Goal: Use online tool/utility: Utilize a website feature to perform a specific function

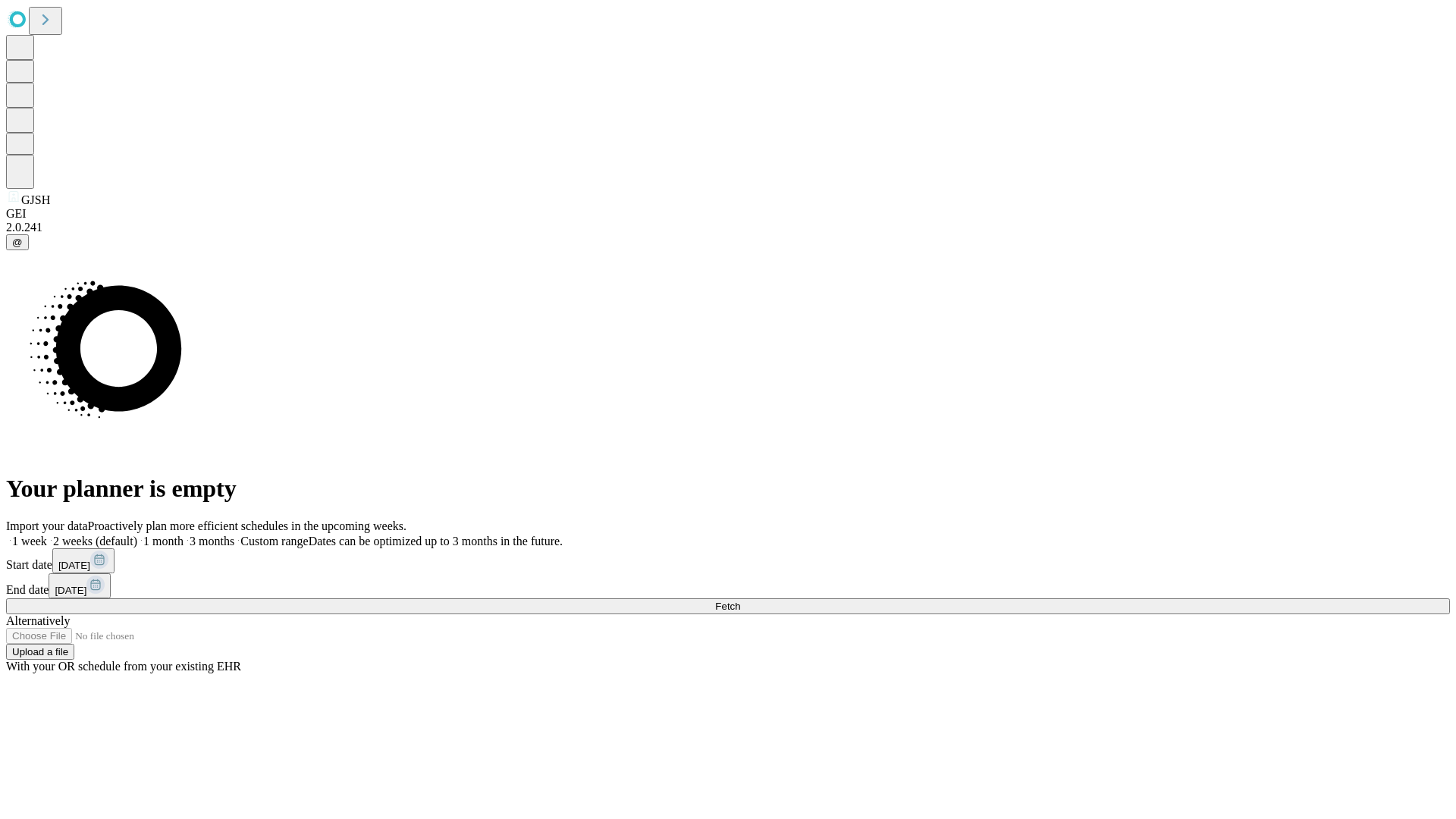
click at [740, 600] on span "Fetch" at bounding box center [727, 605] width 25 height 11
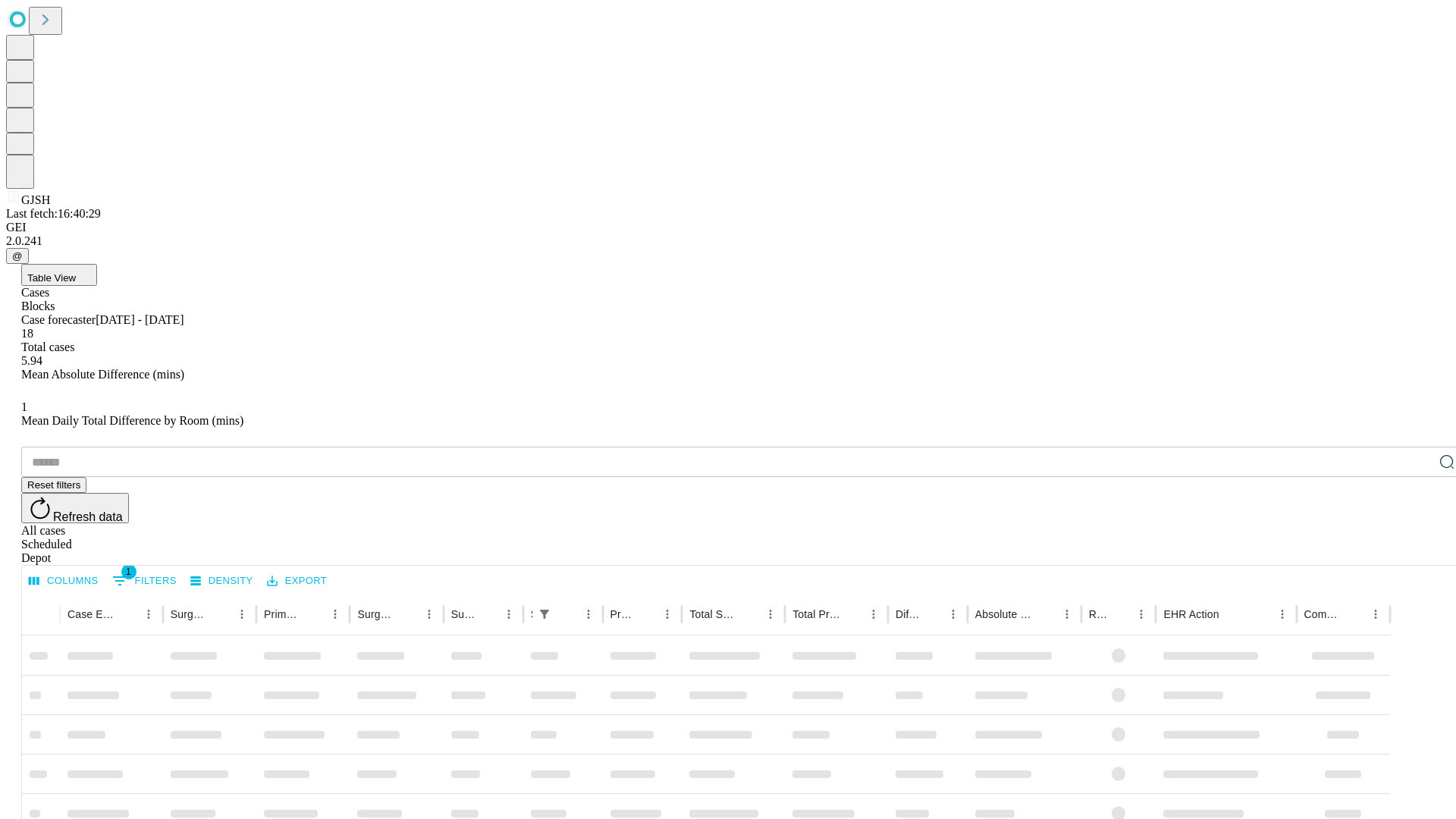
click at [76, 272] on span "Table View" at bounding box center [51, 277] width 49 height 11
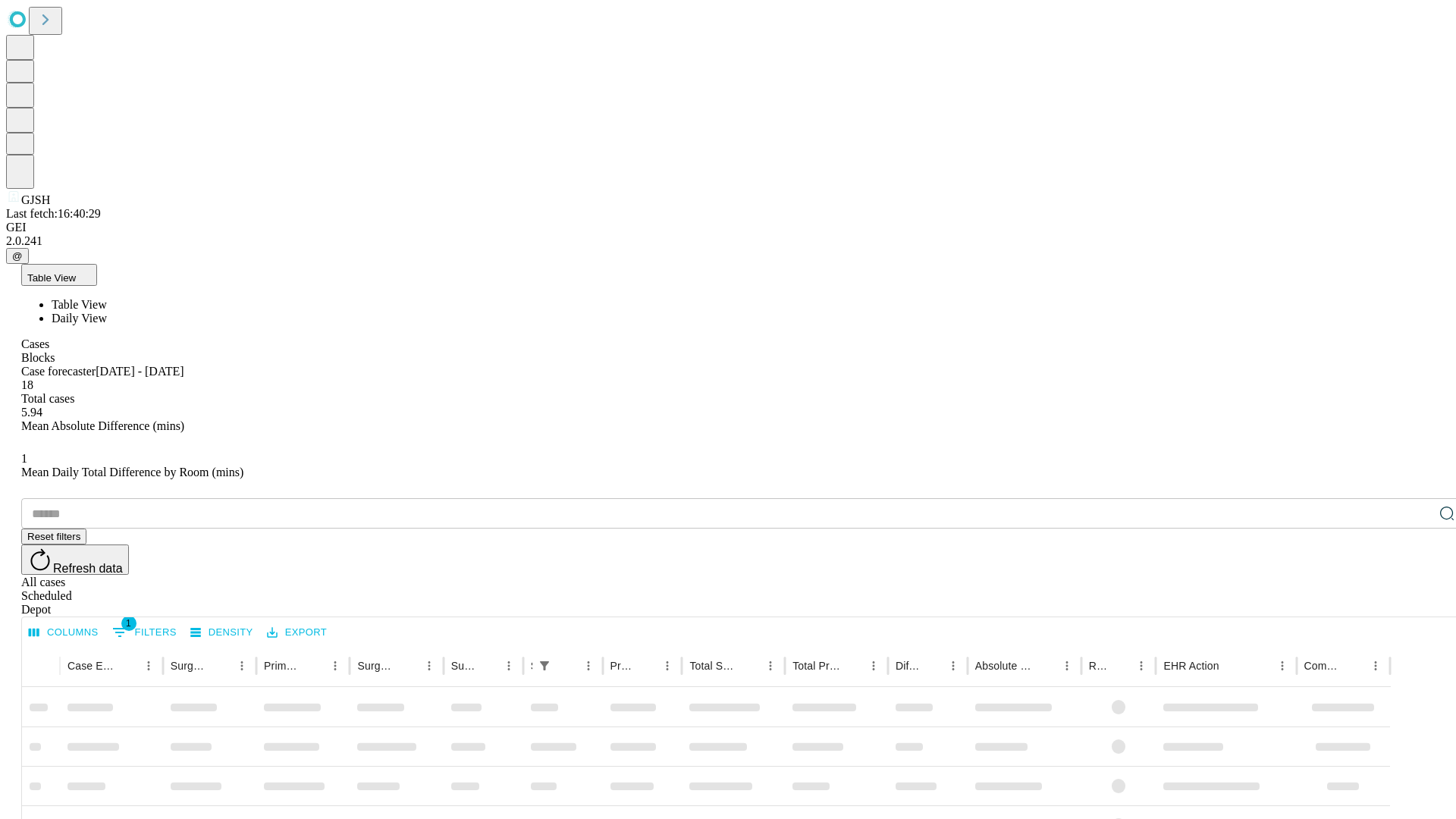
click at [107, 312] on span "Daily View" at bounding box center [80, 318] width 56 height 13
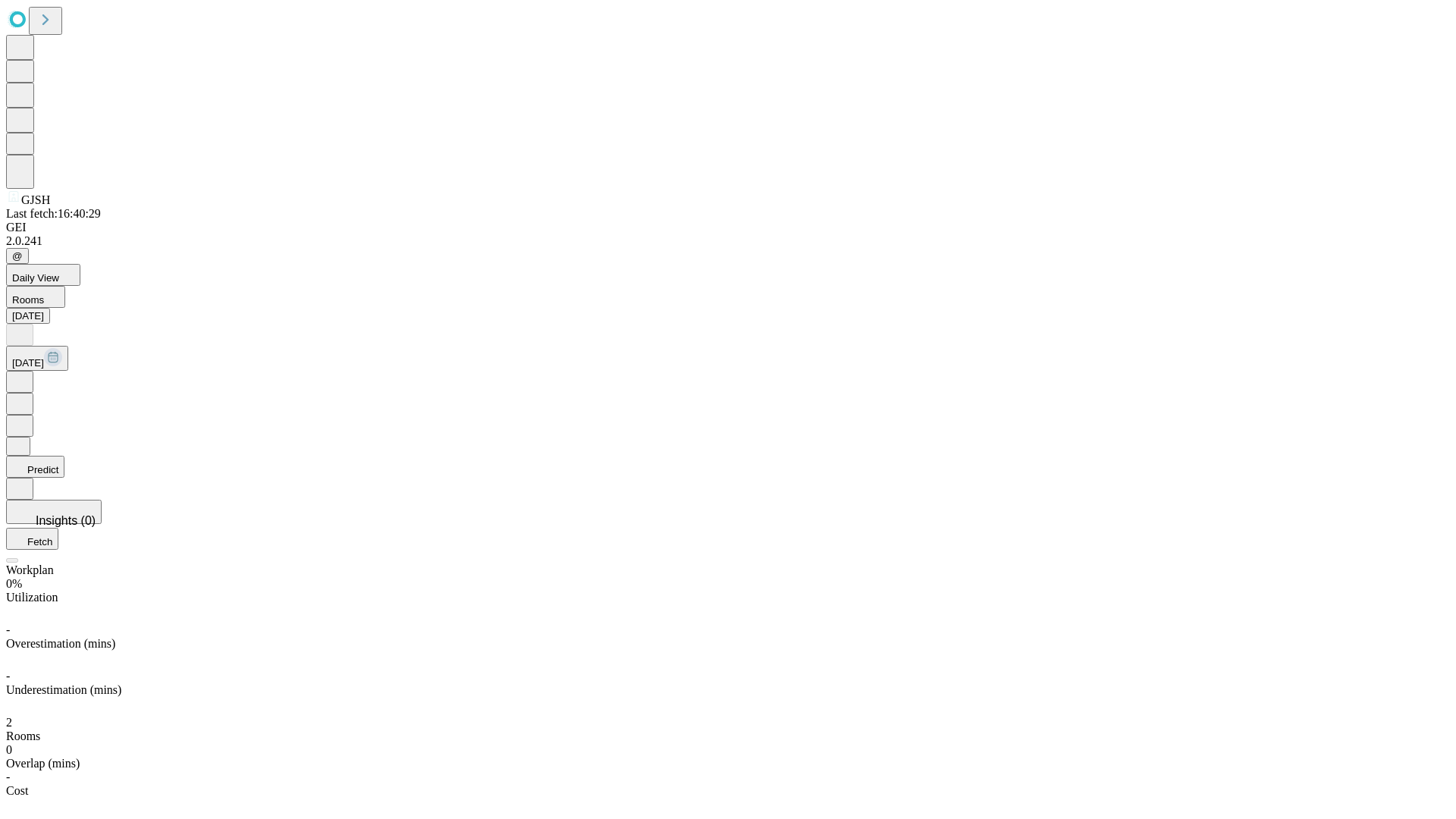
click at [65, 456] on button "Predict" at bounding box center [35, 467] width 59 height 22
